Goal: Navigation & Orientation: Find specific page/section

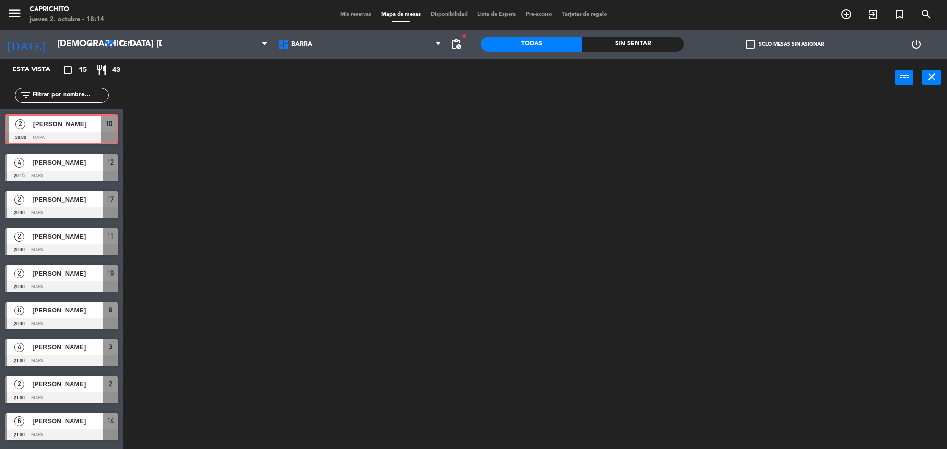
click at [56, 132] on div "2 [PERSON_NAME] 20:00 MAPA 10 2 [PERSON_NAME] 20:00 MAPA 10" at bounding box center [61, 129] width 123 height 40
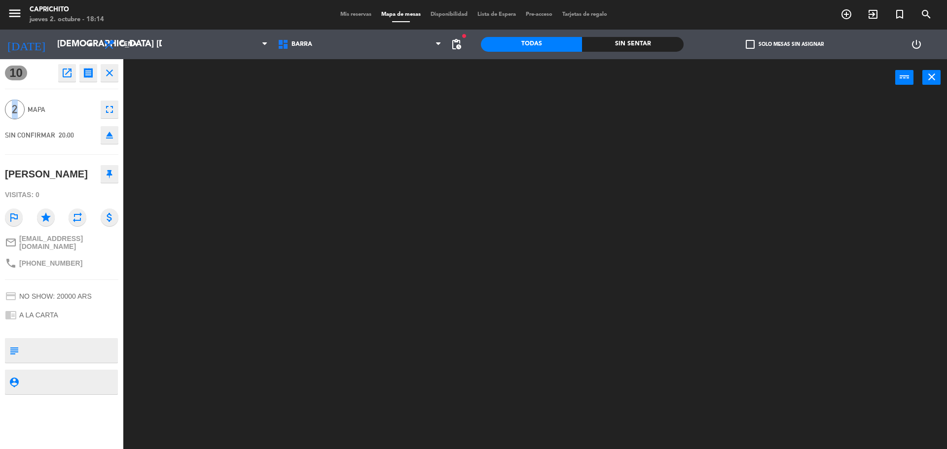
drag, startPoint x: 13, startPoint y: 105, endPoint x: 21, endPoint y: 109, distance: 8.8
click at [20, 109] on span "2" at bounding box center [15, 110] width 20 height 20
click at [21, 109] on span "2" at bounding box center [15, 110] width 20 height 20
drag, startPoint x: 13, startPoint y: 76, endPoint x: 27, endPoint y: 82, distance: 15.2
click at [27, 82] on div "10 open_in_new receipt 8:00 PM jue., [DATE] 2 personas [PERSON_NAME] Mesa 10 EX…" at bounding box center [61, 254] width 123 height 390
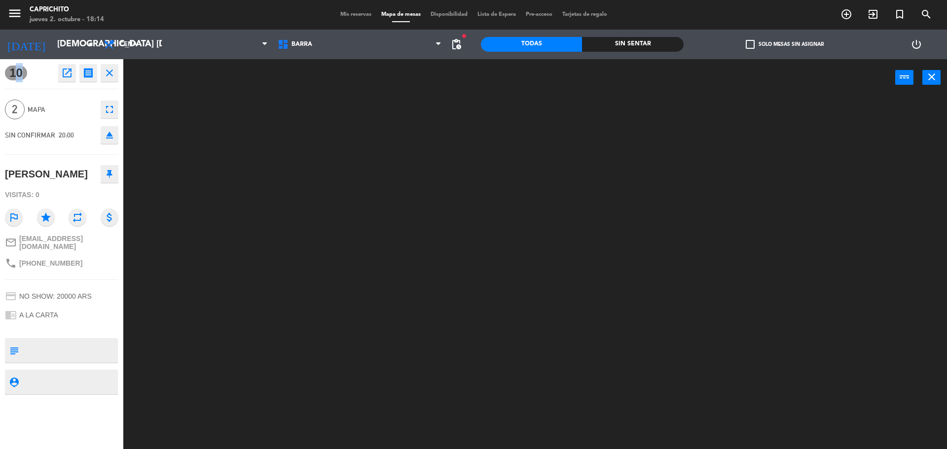
click at [113, 79] on button "close" at bounding box center [110, 73] width 18 height 18
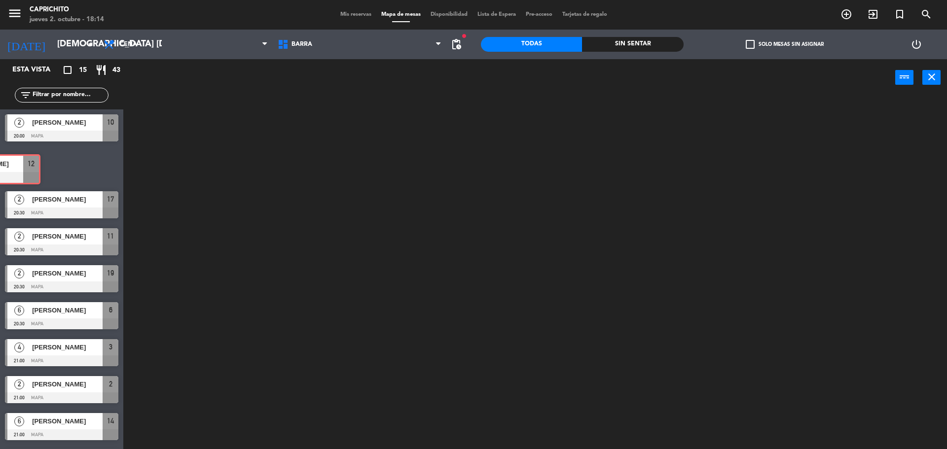
drag, startPoint x: 78, startPoint y: 161, endPoint x: 46, endPoint y: 163, distance: 31.7
click at [46, 163] on div "4 [PERSON_NAME] 20:15 MAPA 12 4 [PERSON_NAME] 20:15 MAPA 12" at bounding box center [61, 166] width 123 height 40
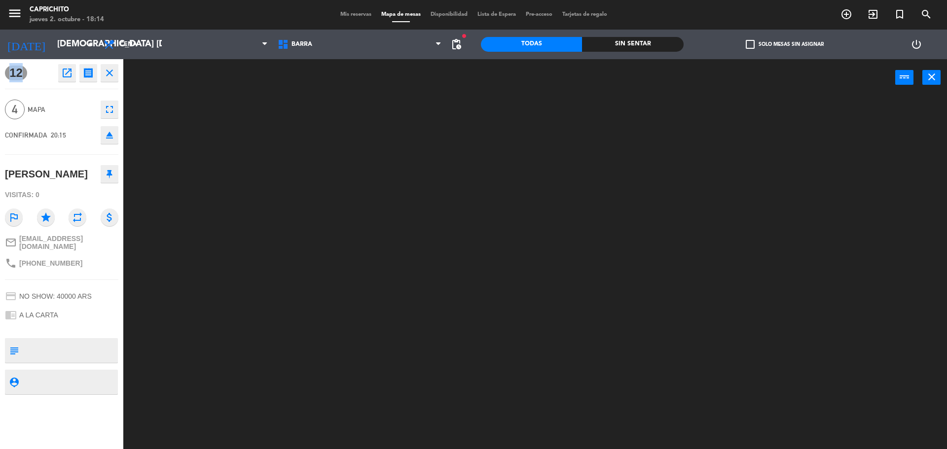
drag, startPoint x: 0, startPoint y: 71, endPoint x: 26, endPoint y: 79, distance: 26.8
click at [26, 79] on div "12 open_in_new receipt 8:15 PM jue., [DATE] 4 personas [DEMOGRAPHIC_DATA][PERSO…" at bounding box center [61, 254] width 123 height 390
click at [26, 79] on div "12 open_in_new receipt 8:15 PM jue., [DATE] 4 personas [DEMOGRAPHIC_DATA][PERSO…" at bounding box center [61, 73] width 113 height 18
click at [109, 75] on icon "close" at bounding box center [110, 73] width 12 height 12
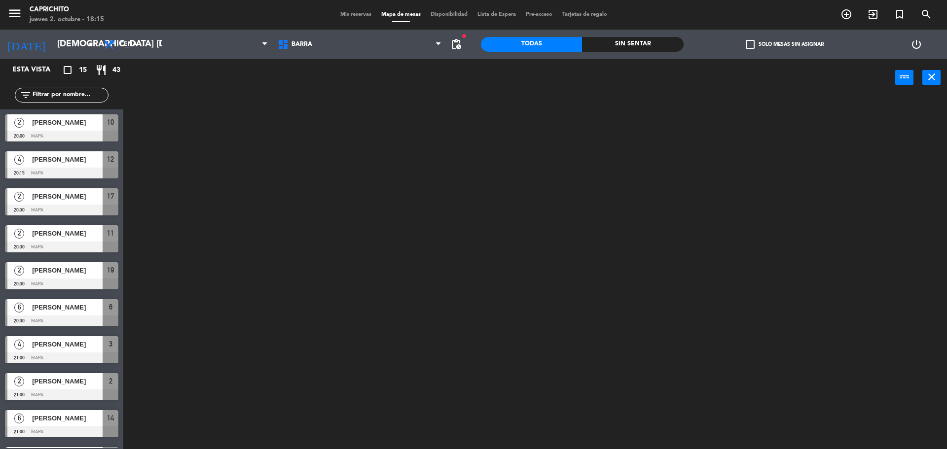
click at [44, 124] on span "[PERSON_NAME]" at bounding box center [67, 122] width 71 height 10
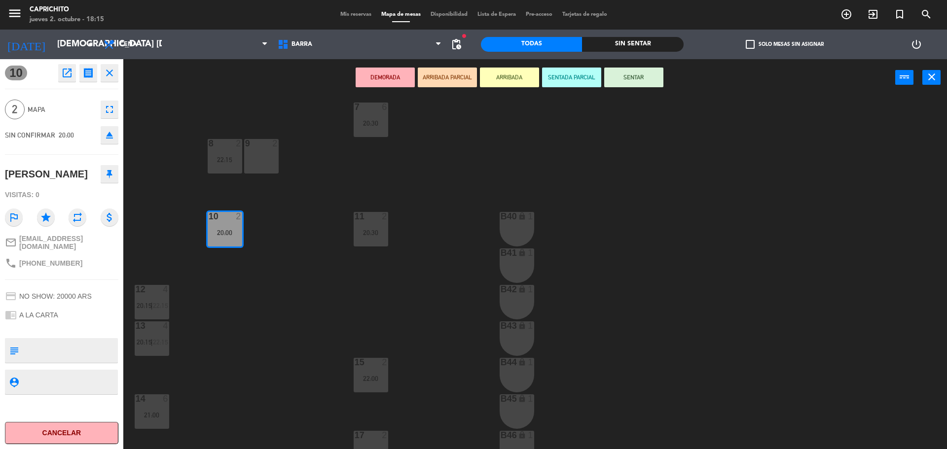
scroll to position [197, 0]
click at [107, 78] on icon "close" at bounding box center [110, 73] width 12 height 12
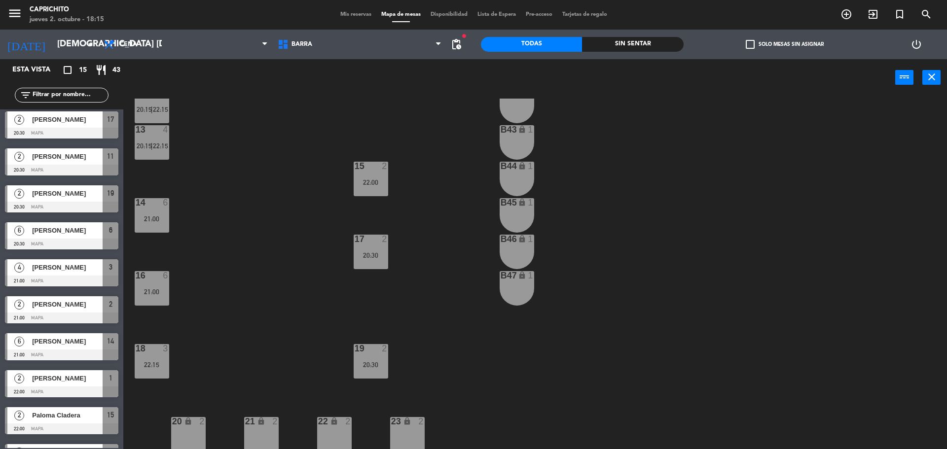
scroll to position [0, 0]
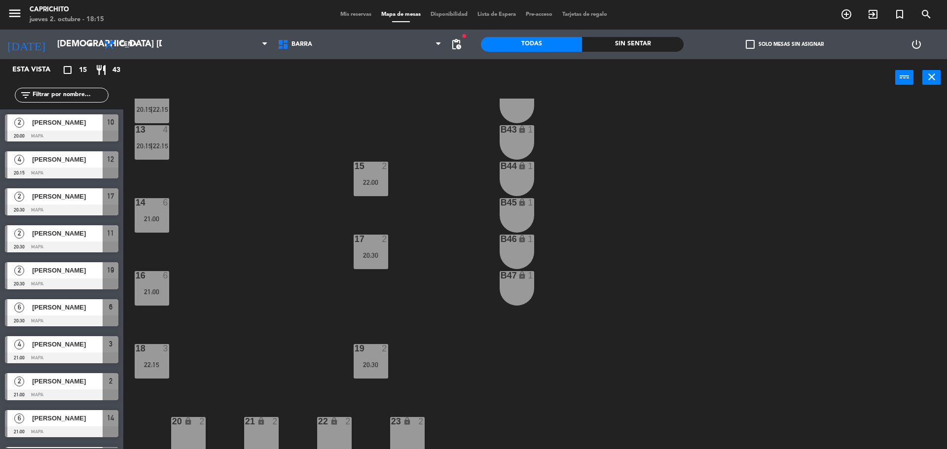
click at [93, 129] on div "[PERSON_NAME]" at bounding box center [67, 122] width 72 height 16
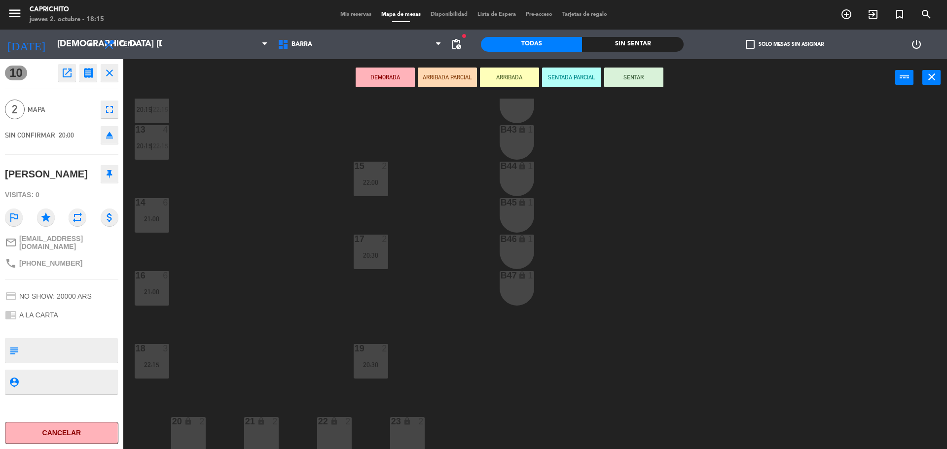
click at [109, 71] on icon "close" at bounding box center [110, 73] width 12 height 12
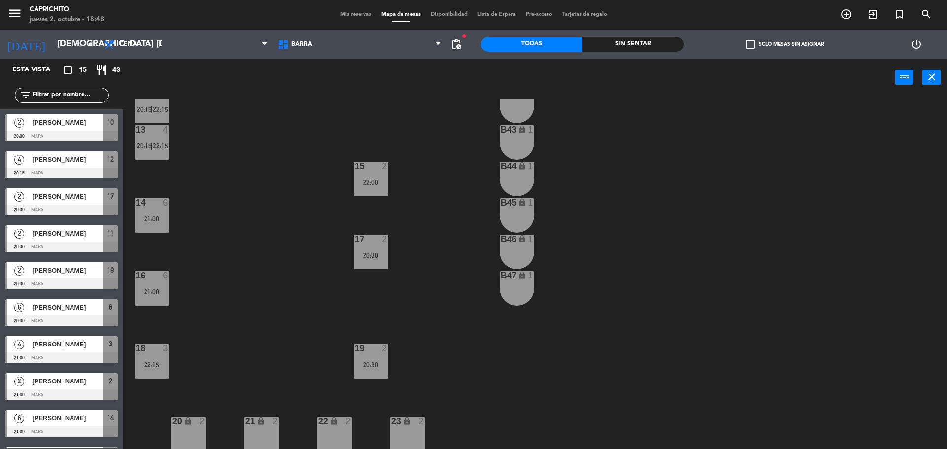
click at [344, 14] on span "Mis reservas" at bounding box center [355, 14] width 41 height 5
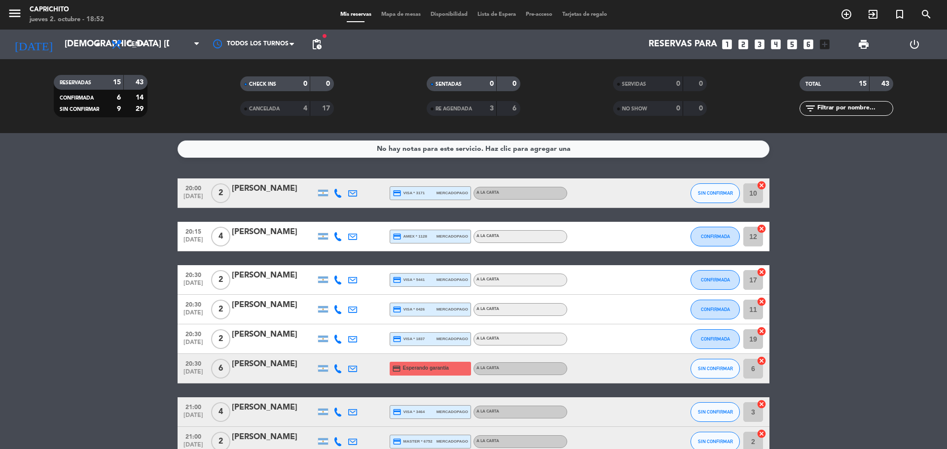
click at [22, 18] on span "menu" at bounding box center [18, 14] width 22 height 23
click at [13, 15] on icon "menu" at bounding box center [14, 13] width 15 height 15
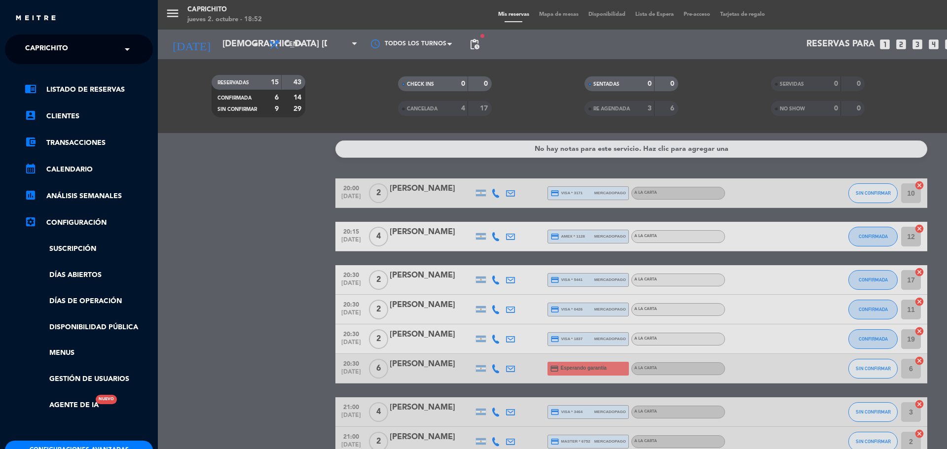
click at [105, 93] on link "chrome_reader_mode Listado de Reservas" at bounding box center [89, 90] width 128 height 12
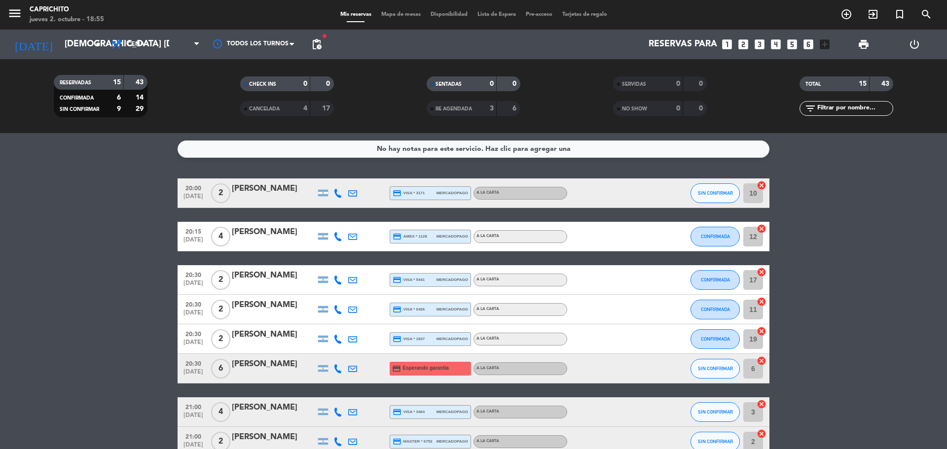
click at [804, 164] on div "No hay notas para este servicio. Haz clic para agregar una 20:00 [DATE] 2 [PERS…" at bounding box center [473, 291] width 947 height 316
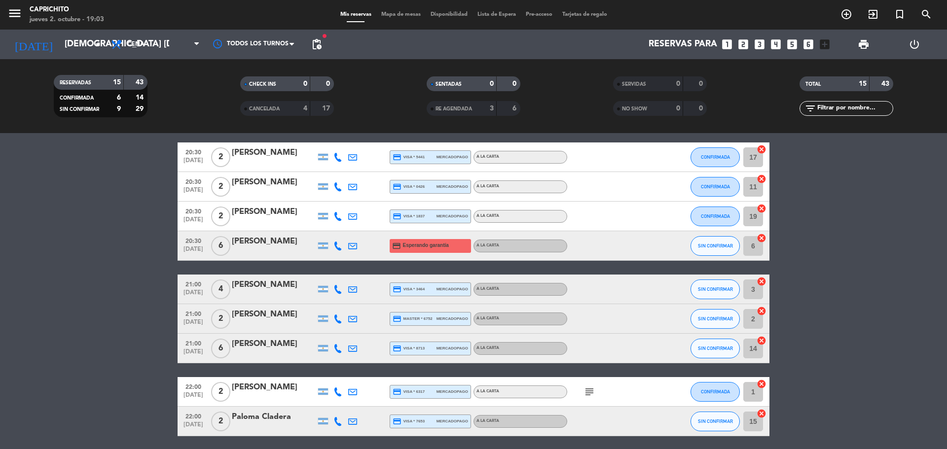
scroll to position [148, 0]
